Goal: Check status: Check status

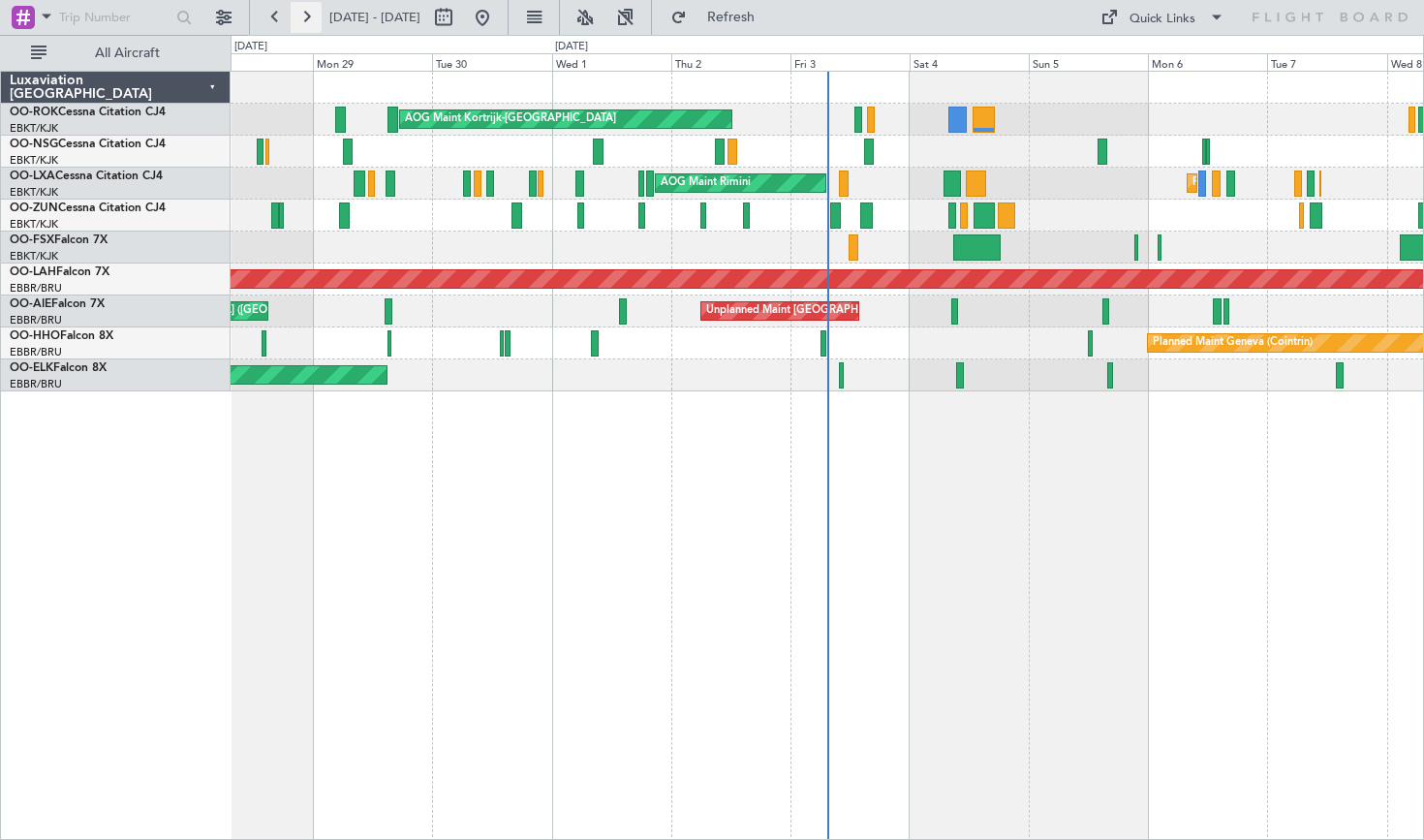
click at [299, 25] on button at bounding box center [305, 17] width 31 height 31
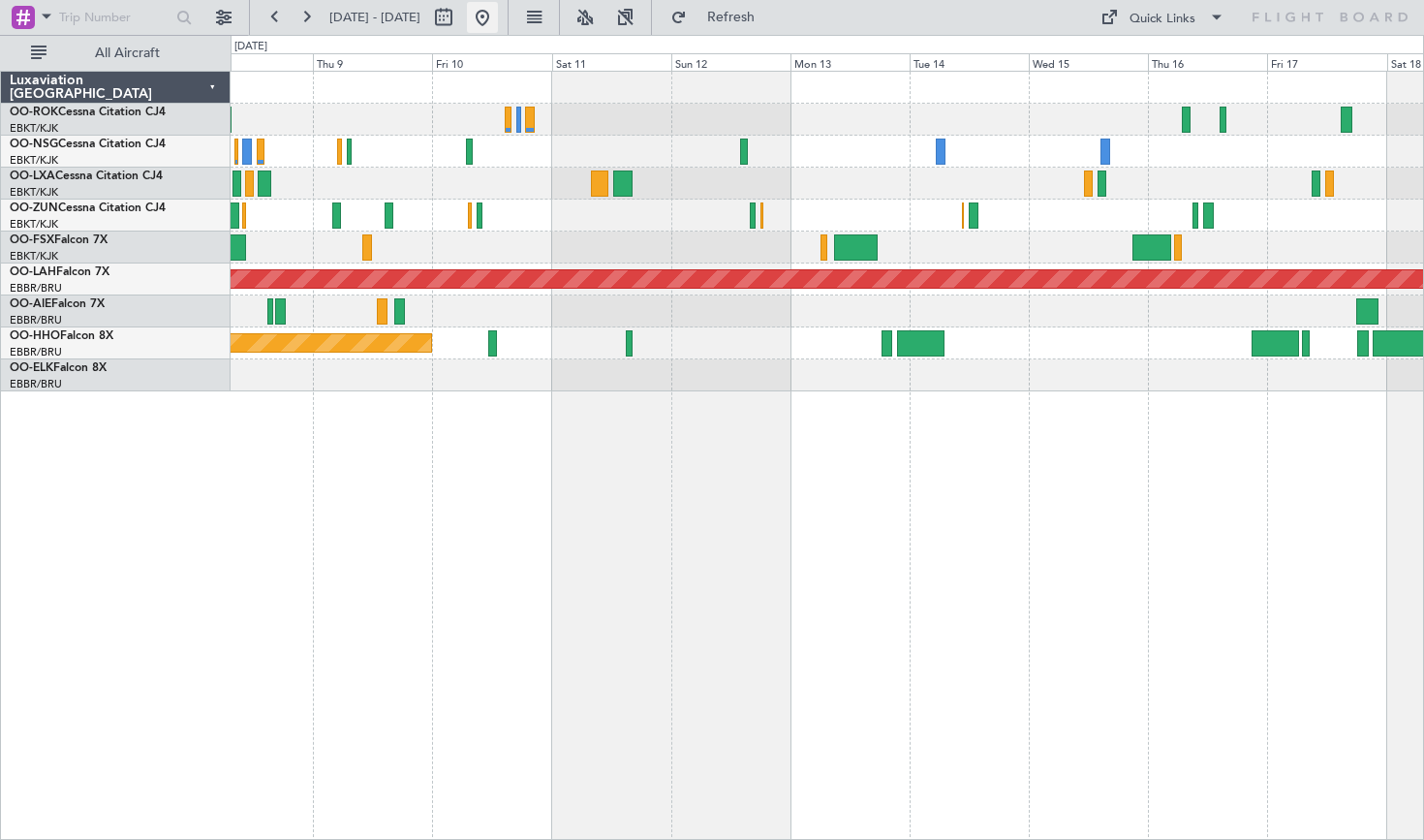
click at [498, 23] on button at bounding box center [482, 17] width 31 height 31
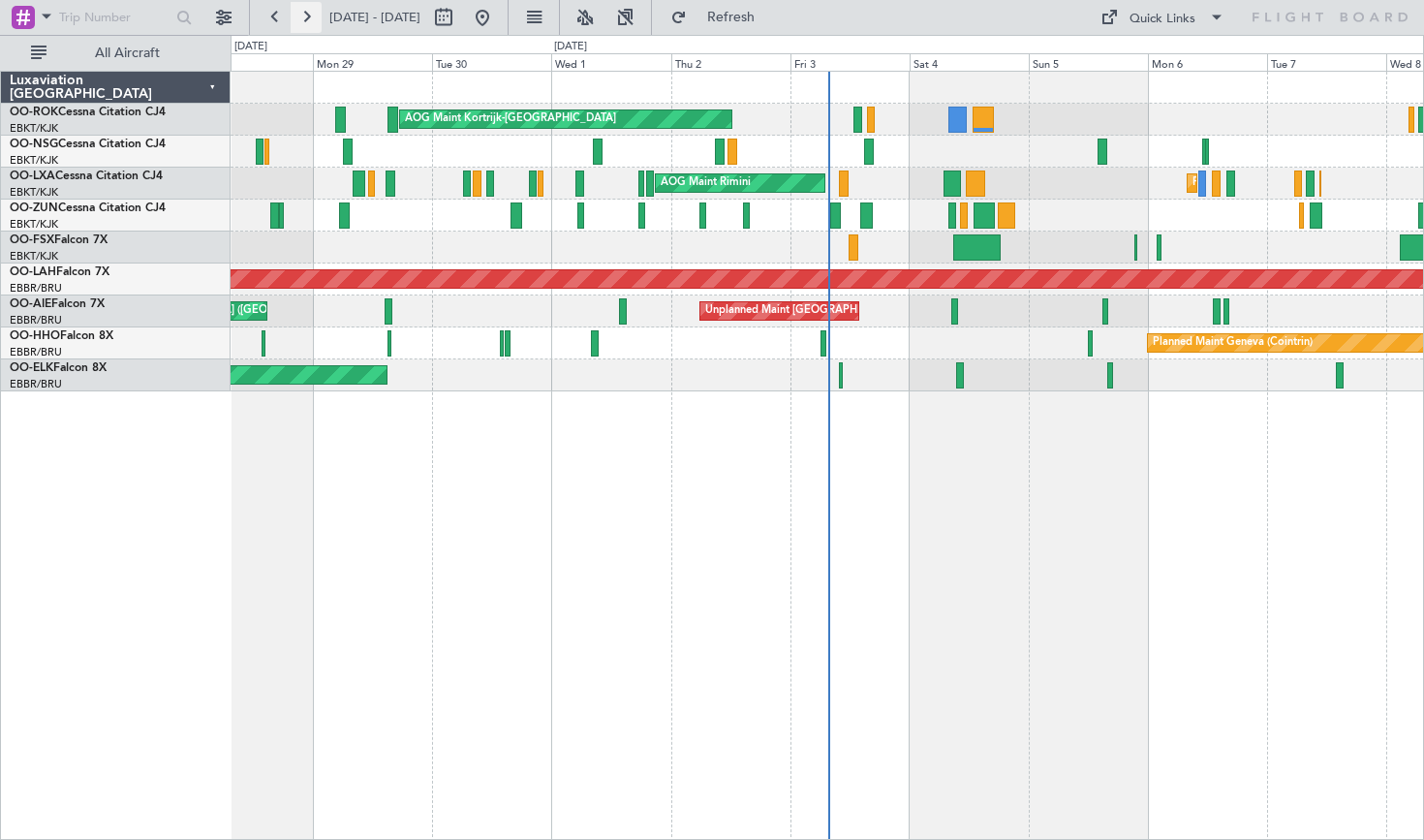
click at [294, 15] on button at bounding box center [305, 17] width 31 height 31
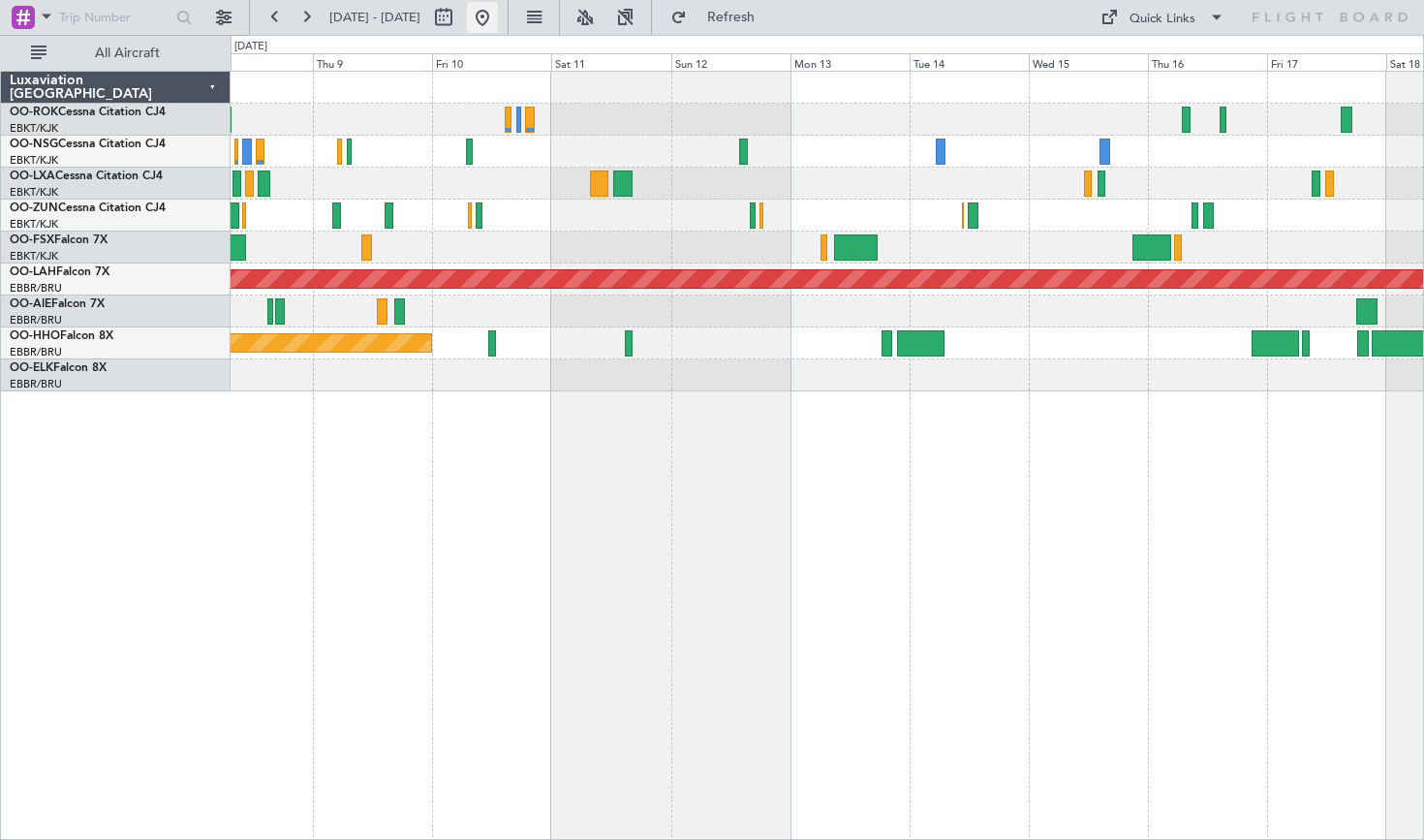
click at [498, 29] on button at bounding box center [482, 17] width 31 height 31
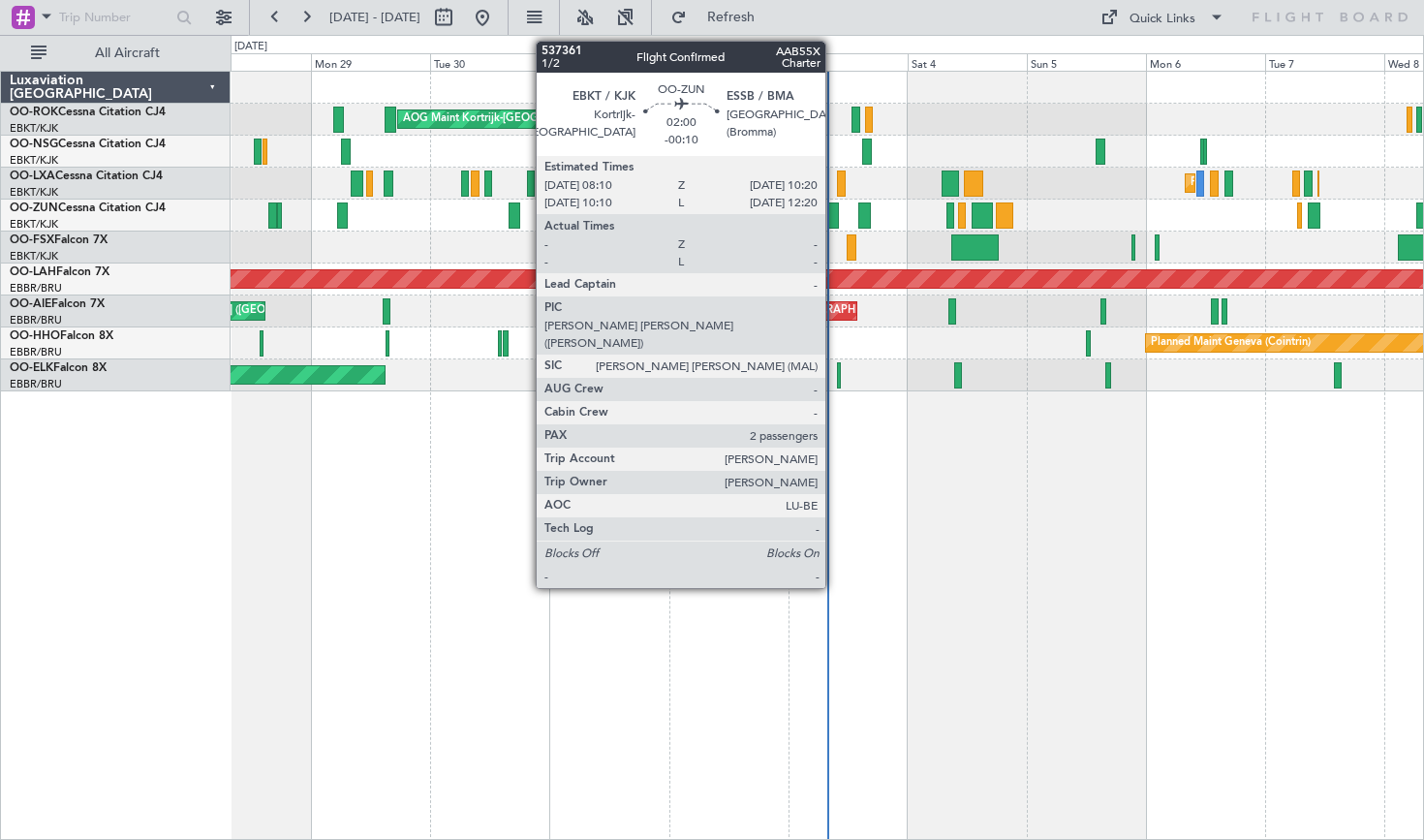
click at [834, 226] on div at bounding box center [834, 215] width 12 height 26
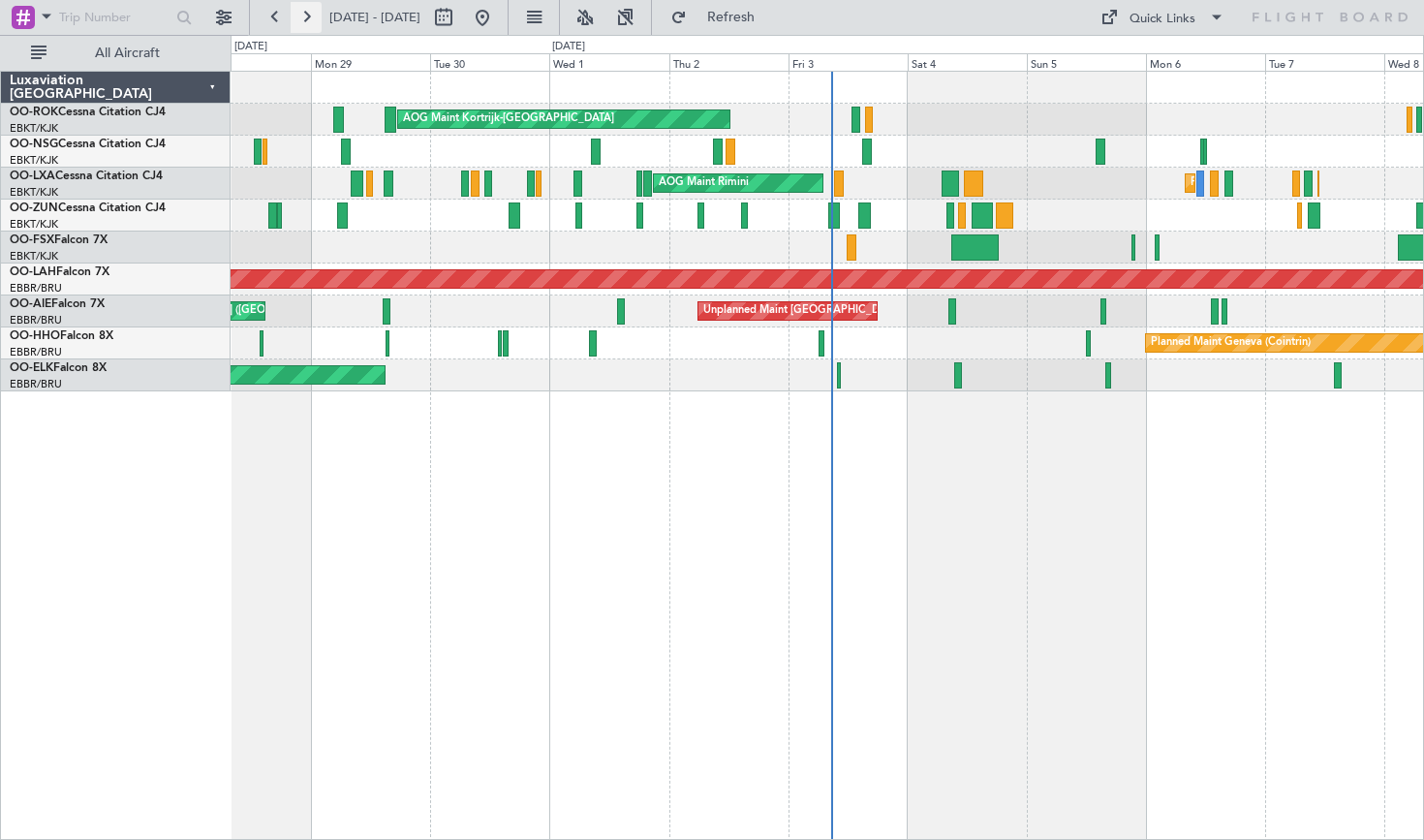
click at [309, 26] on button at bounding box center [305, 17] width 31 height 31
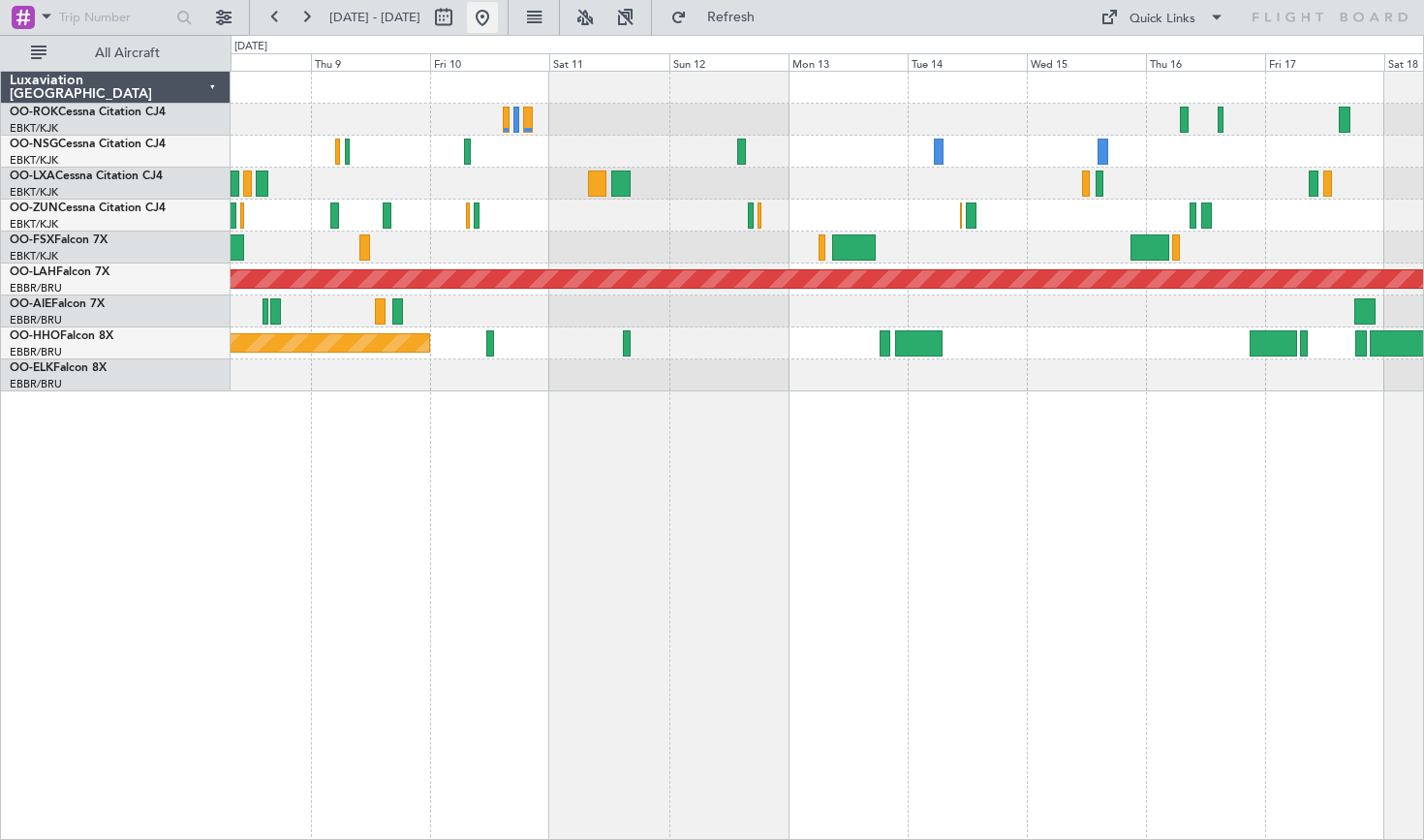
click at [498, 27] on button at bounding box center [482, 17] width 31 height 31
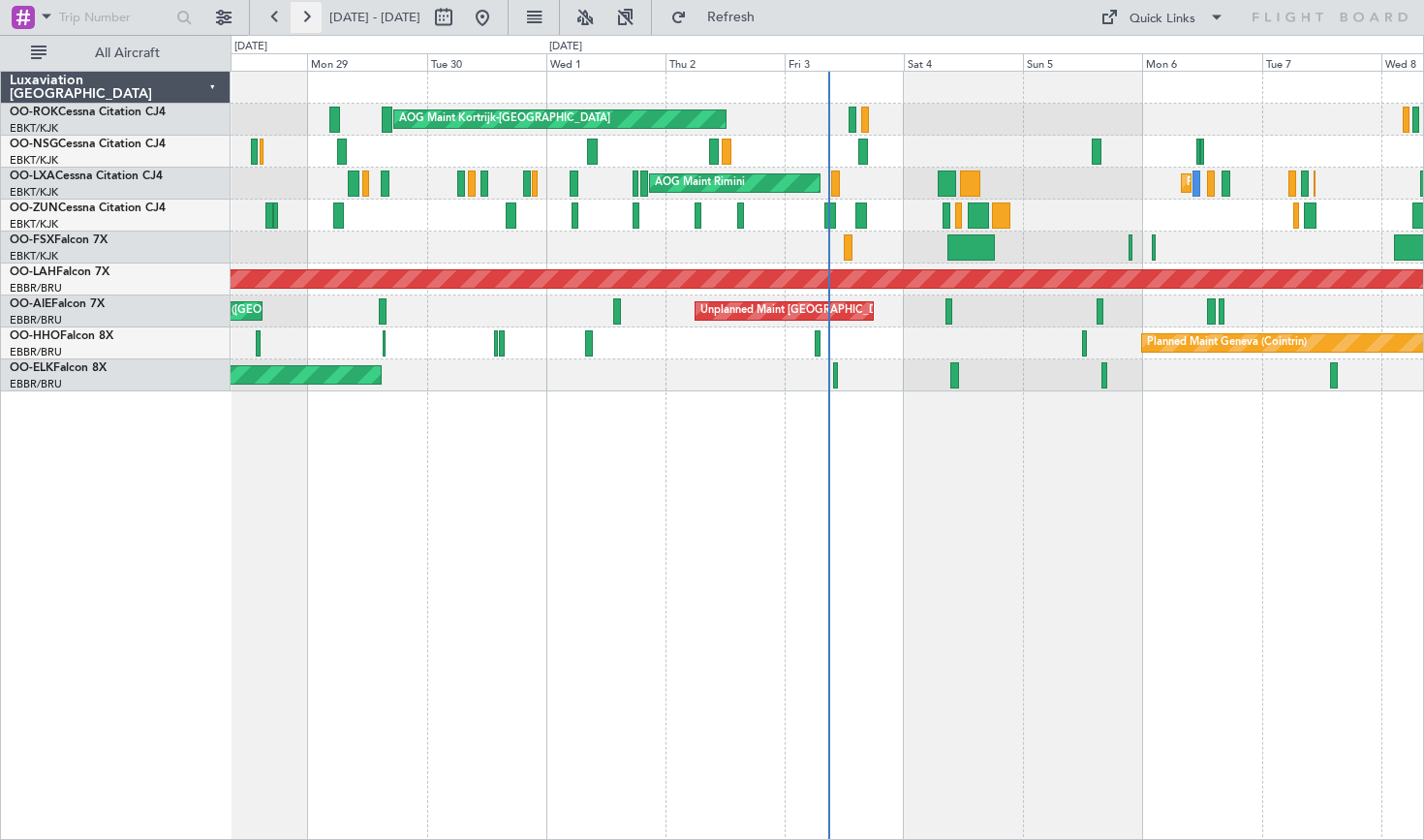
click at [303, 15] on button at bounding box center [305, 17] width 31 height 31
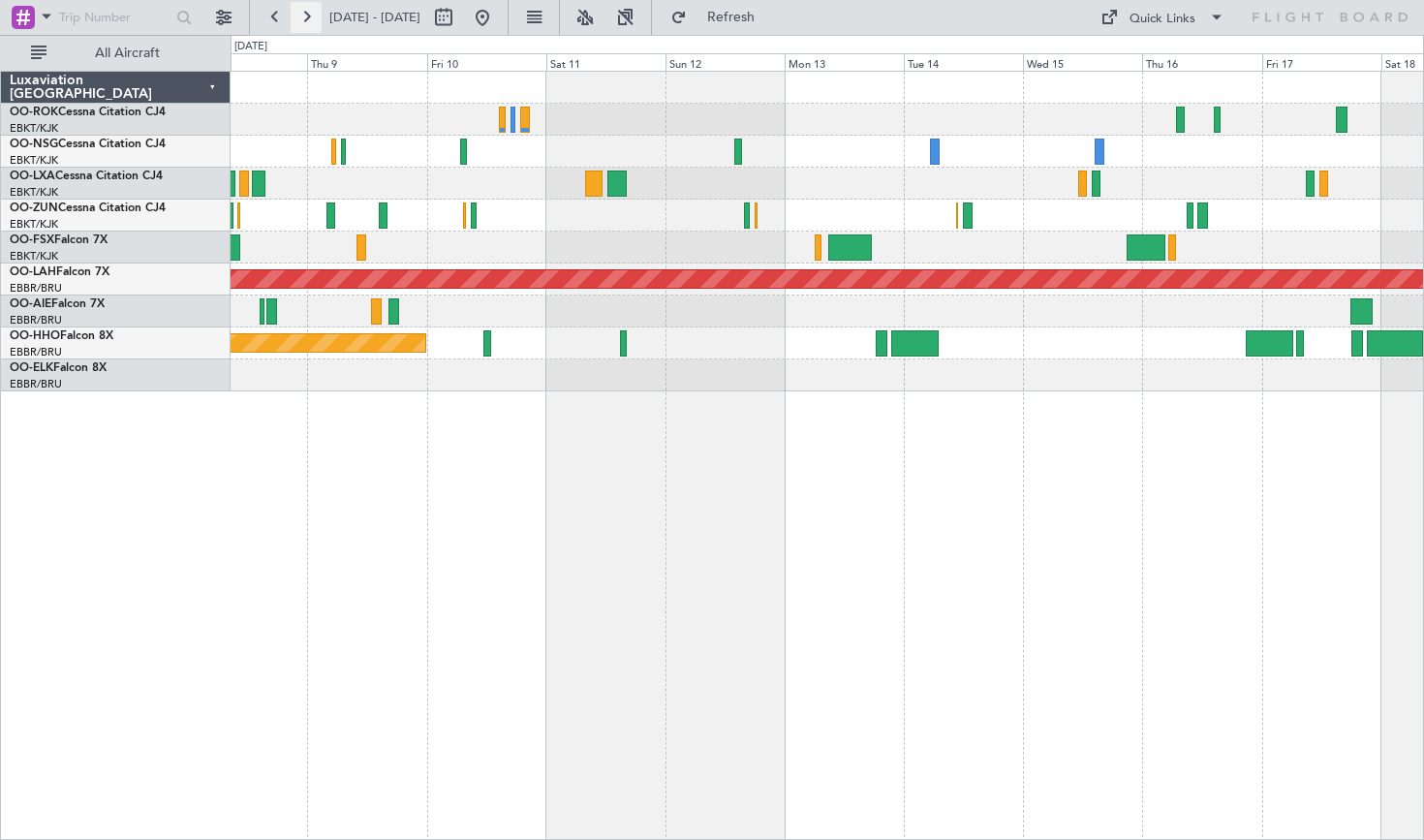
click at [307, 26] on button at bounding box center [305, 17] width 31 height 31
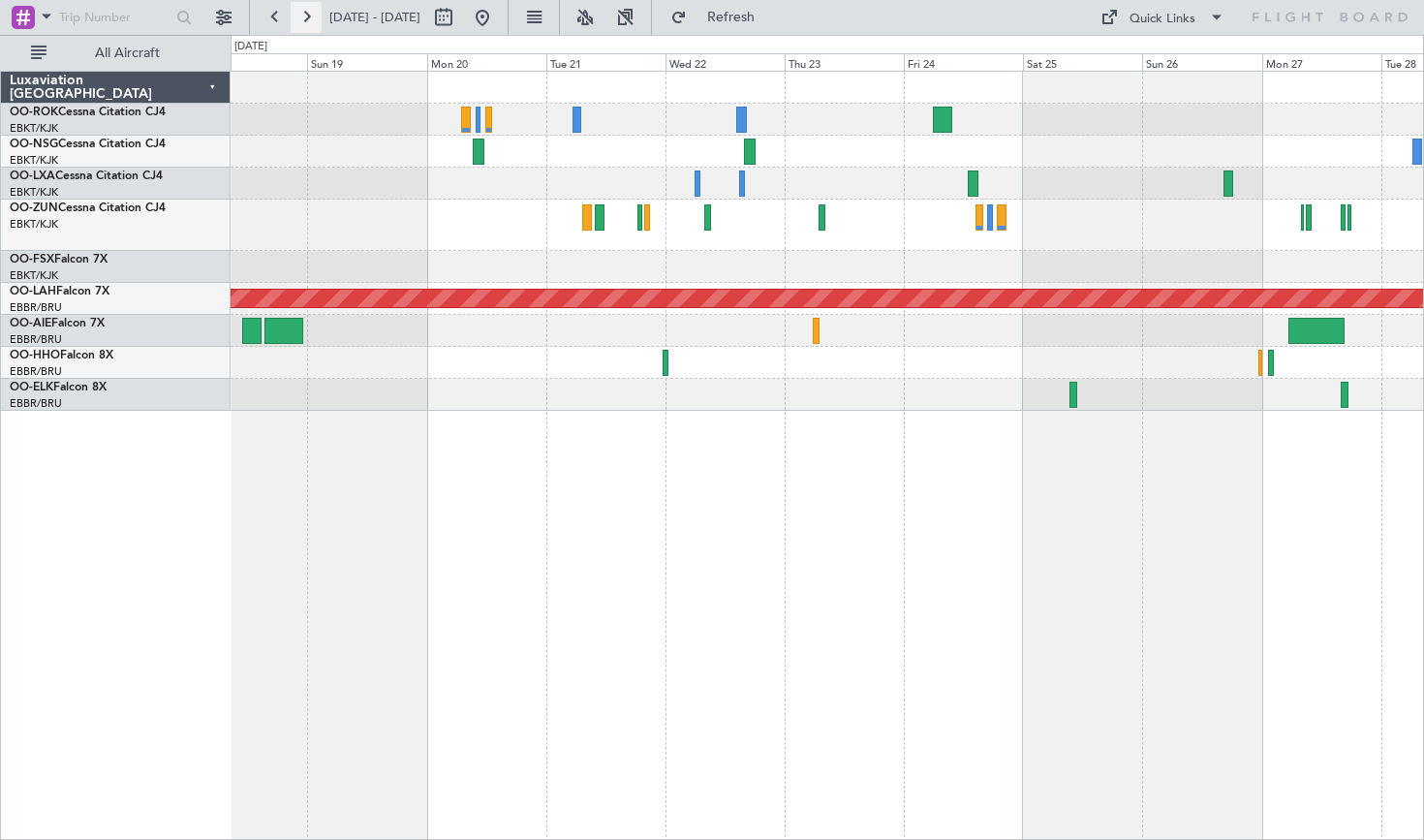
click at [307, 26] on button at bounding box center [305, 17] width 31 height 31
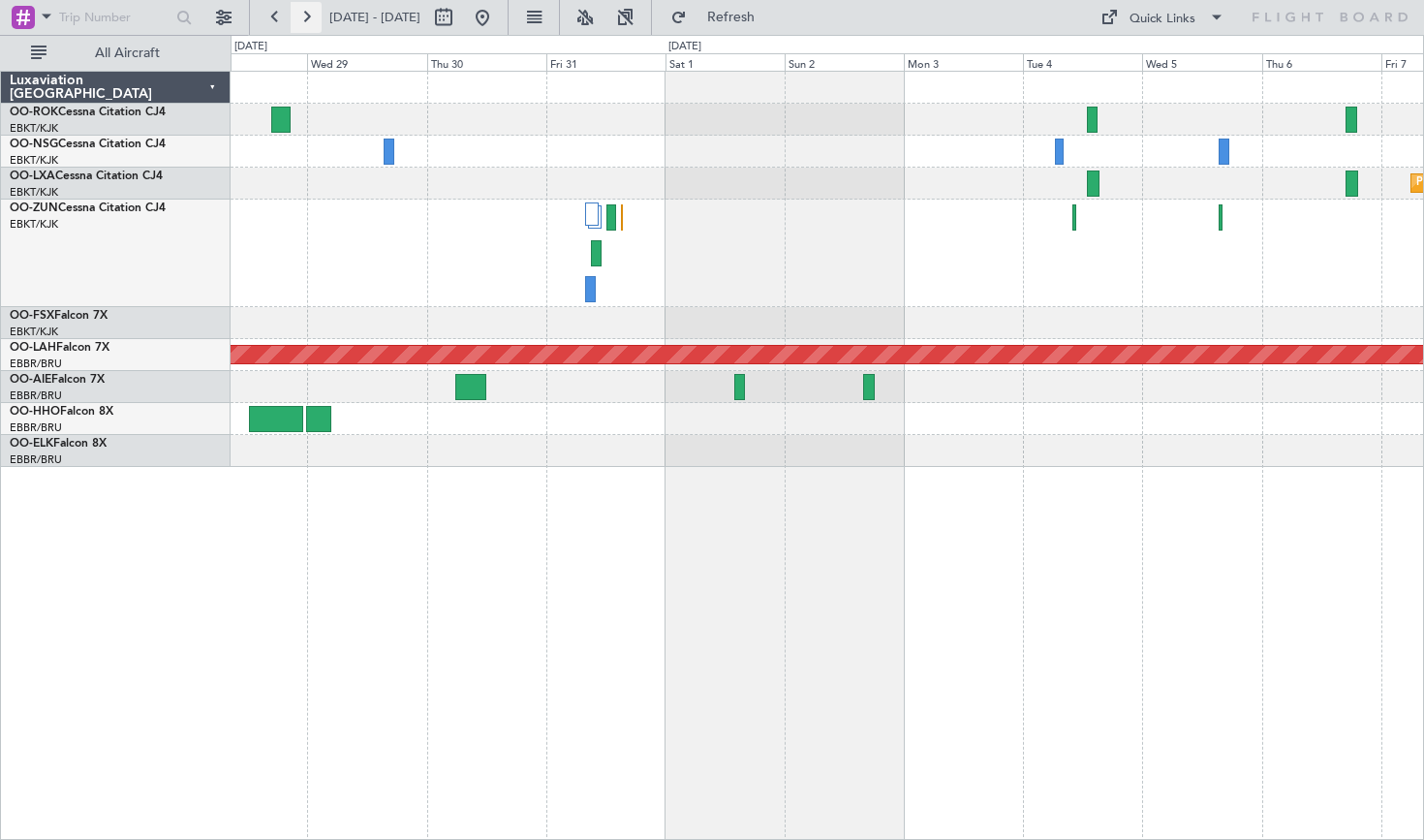
click at [307, 26] on button at bounding box center [305, 17] width 31 height 31
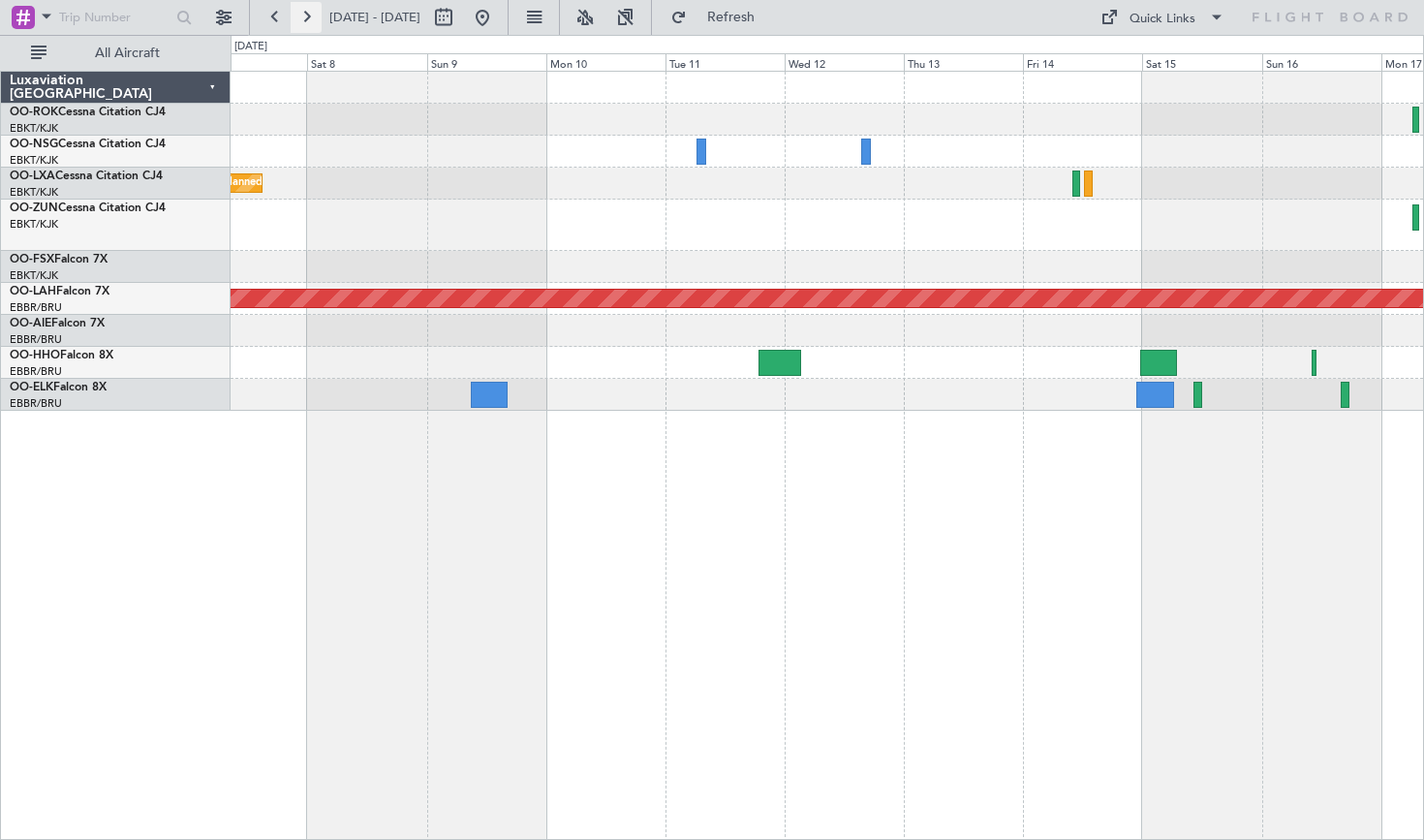
click at [312, 24] on button at bounding box center [305, 17] width 31 height 31
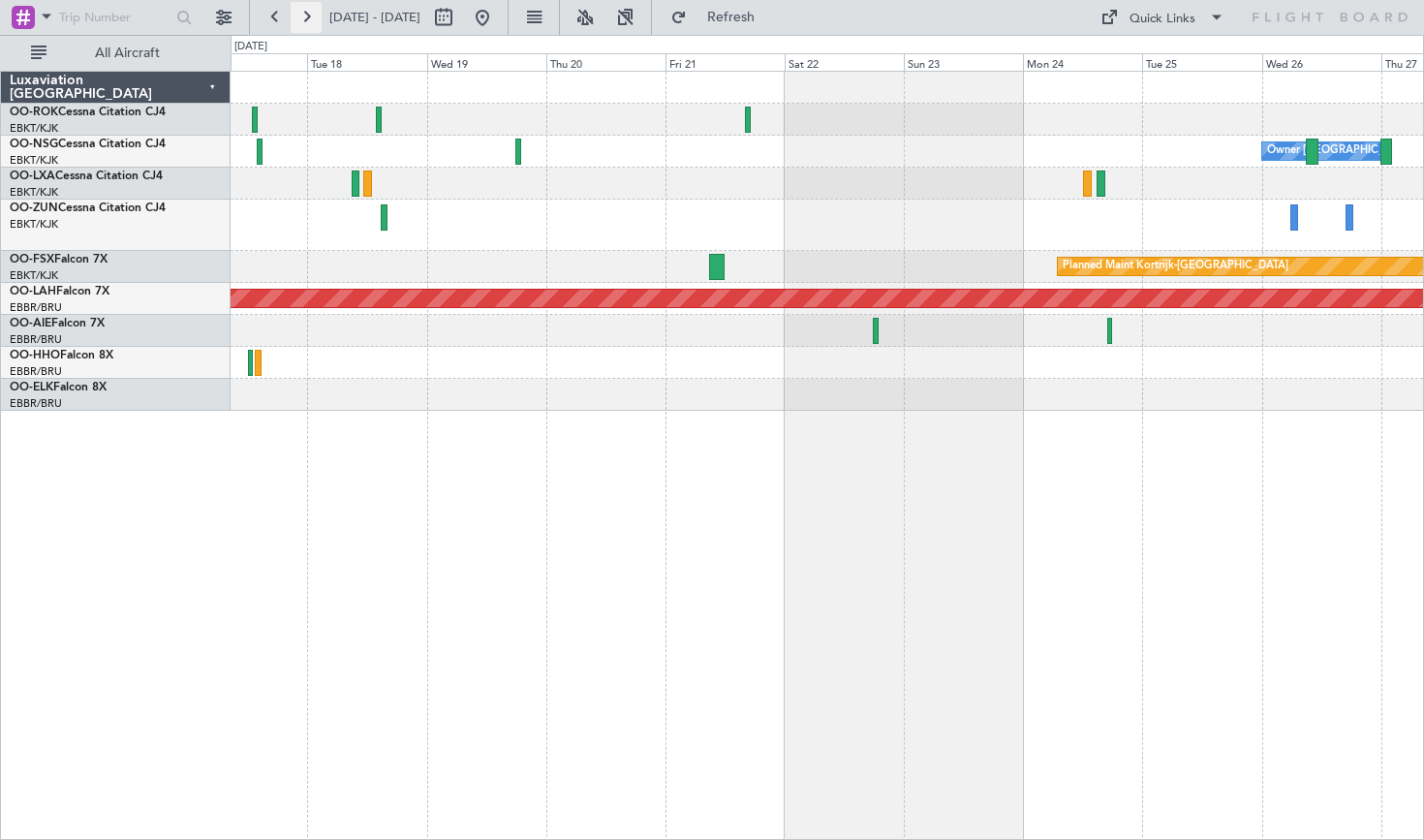
click at [309, 23] on button at bounding box center [305, 17] width 31 height 31
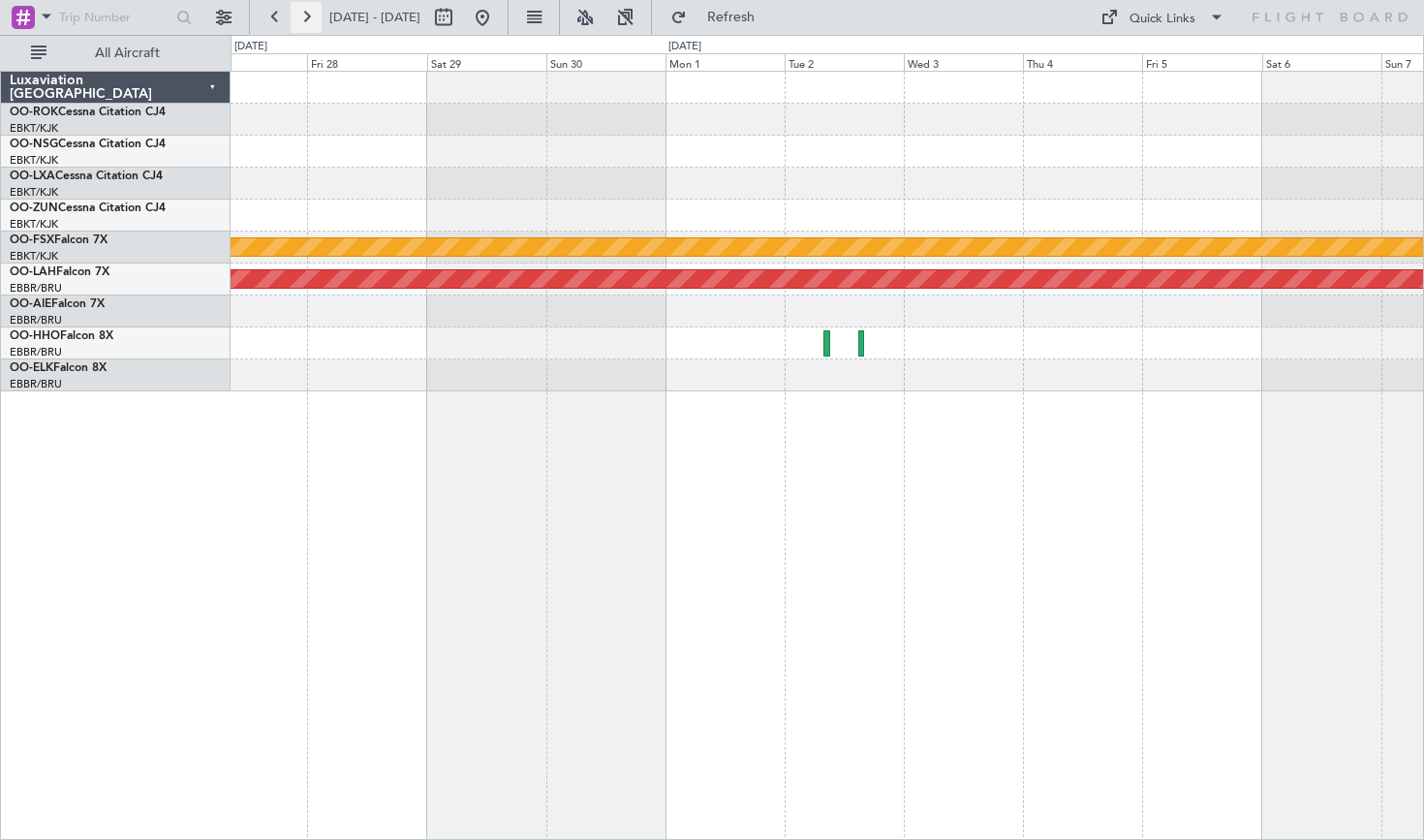
click at [309, 23] on button at bounding box center [305, 17] width 31 height 31
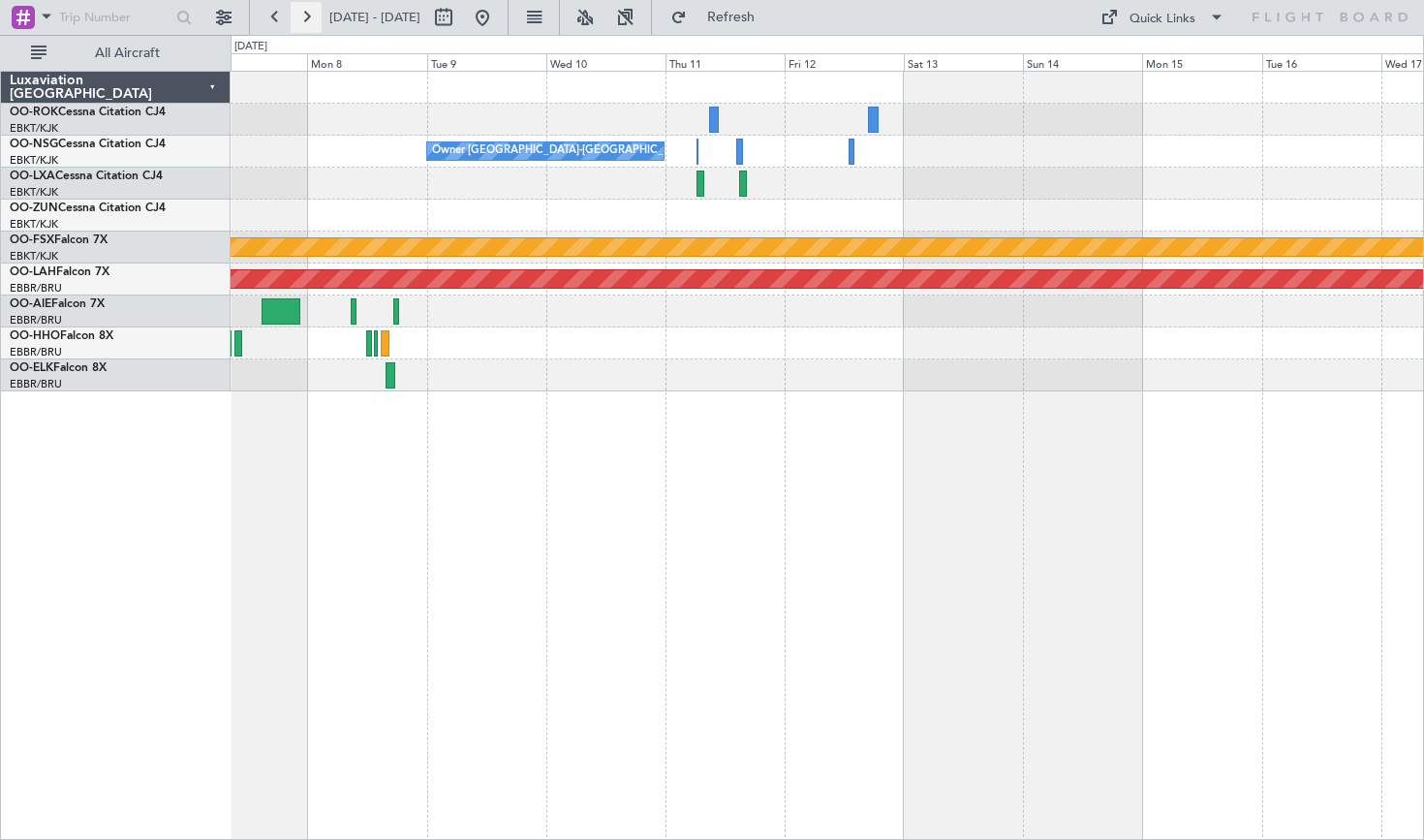
click at [309, 23] on button at bounding box center [305, 17] width 31 height 31
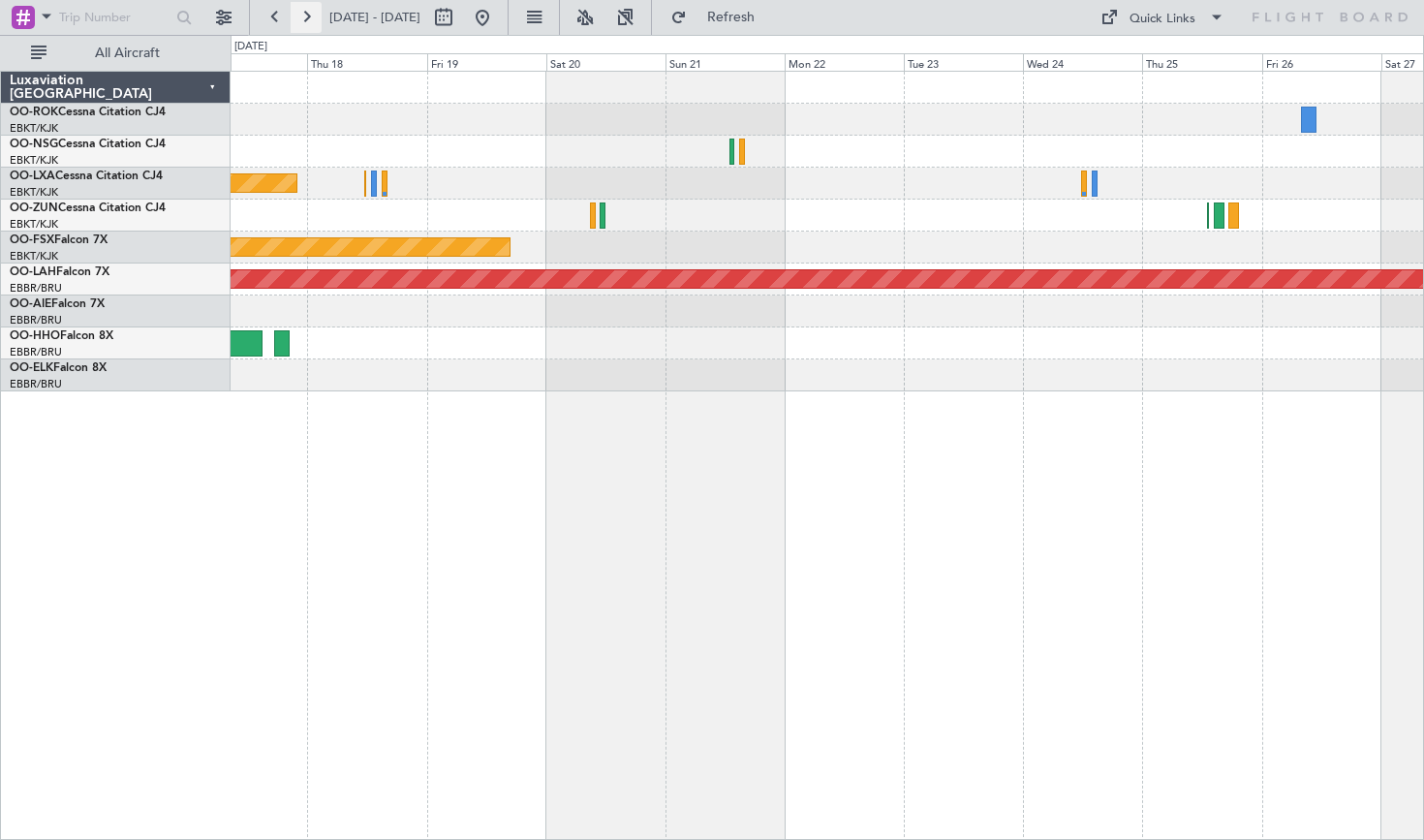
click at [309, 23] on button at bounding box center [305, 17] width 31 height 31
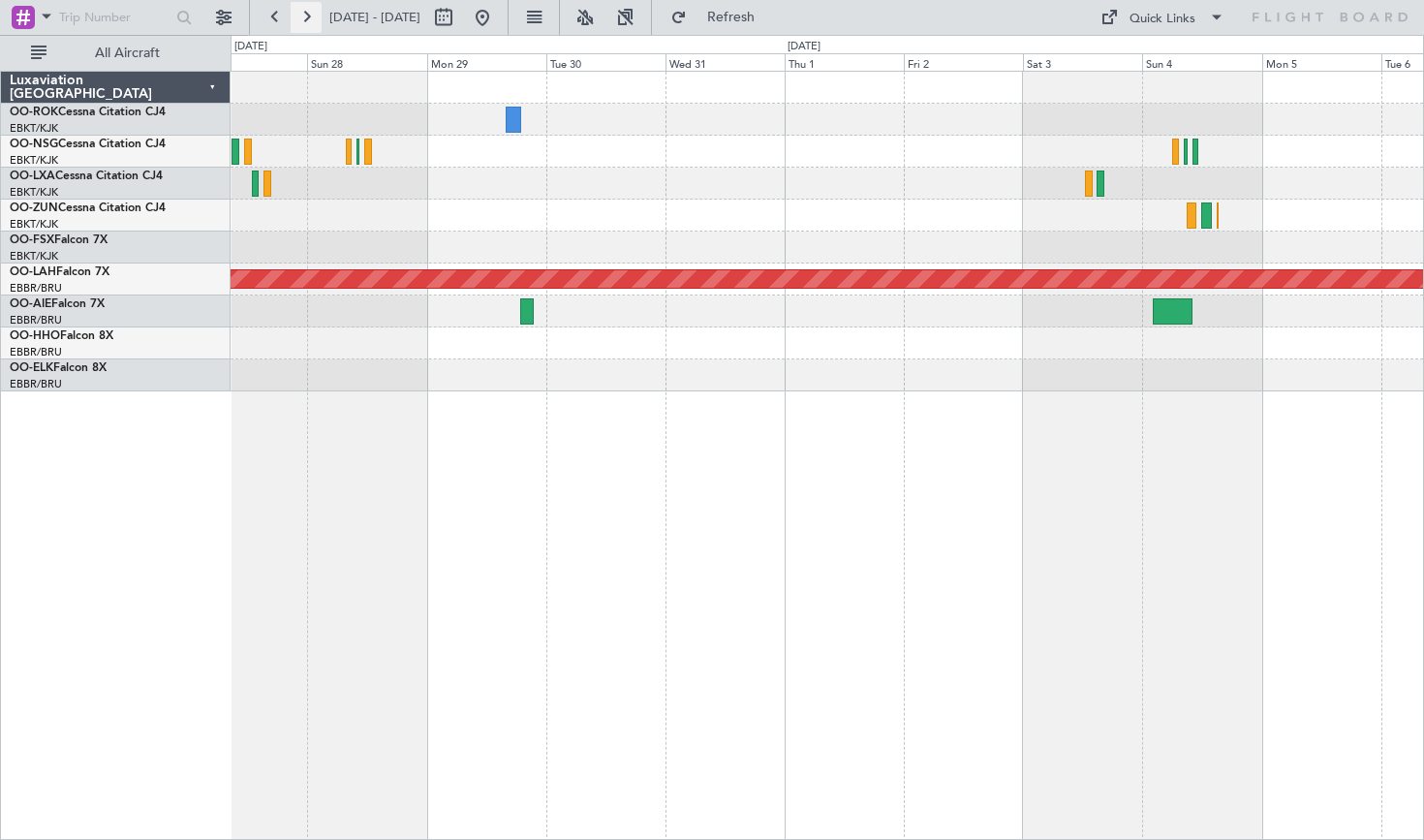
click at [309, 23] on button at bounding box center [305, 17] width 31 height 31
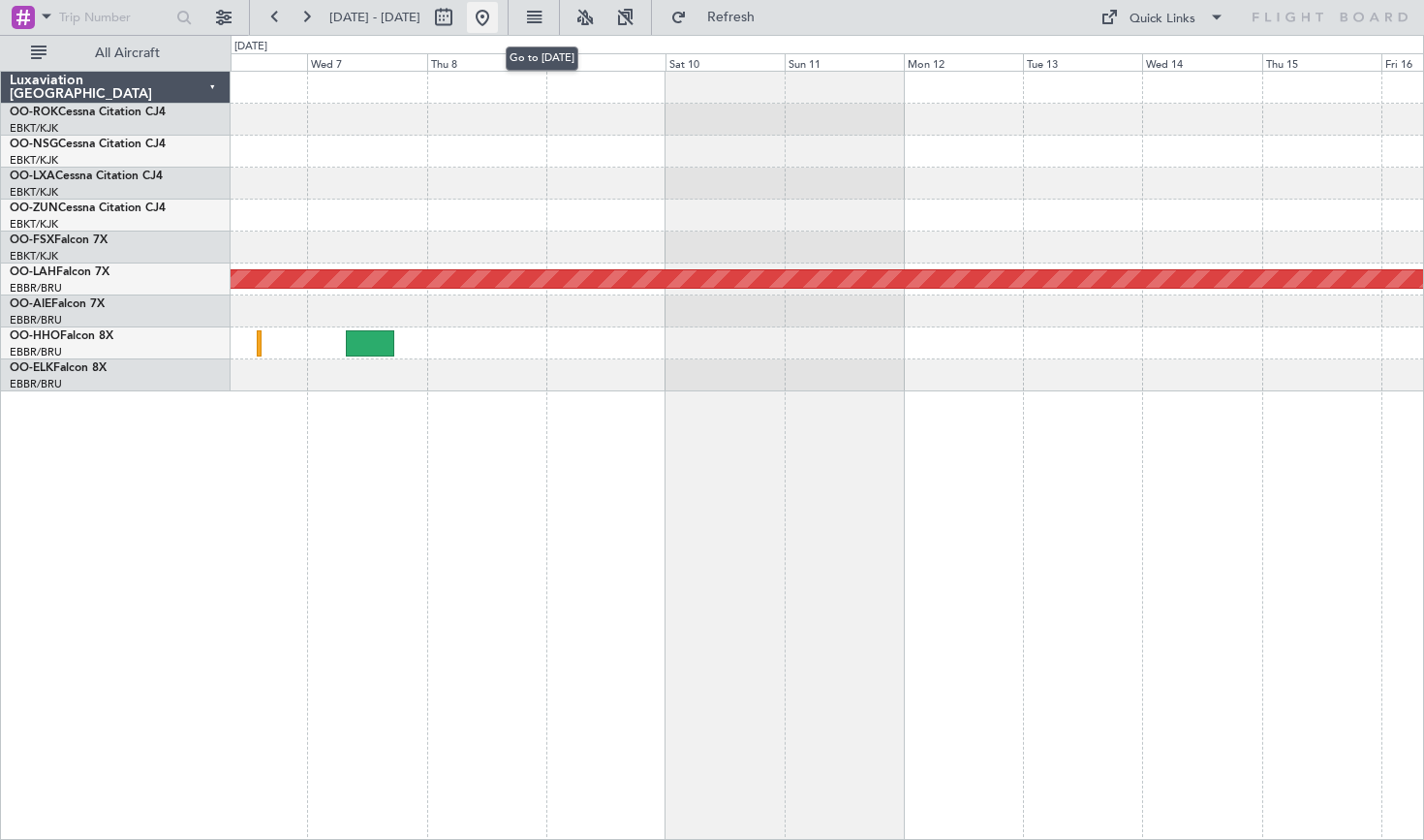
click at [498, 29] on button at bounding box center [482, 17] width 31 height 31
